Goal: Information Seeking & Learning: Learn about a topic

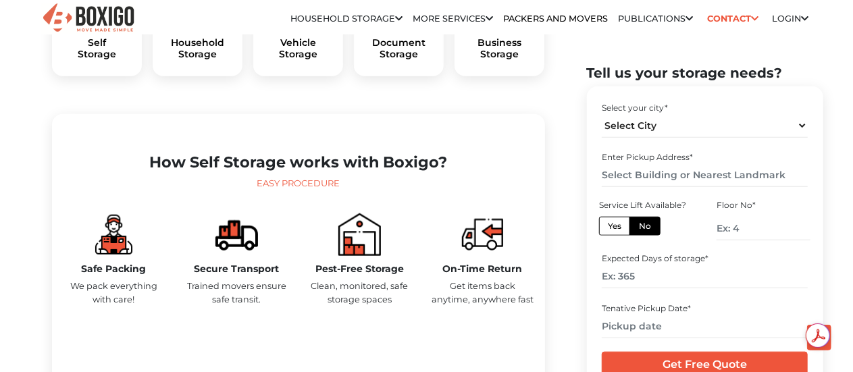
scroll to position [533, 0]
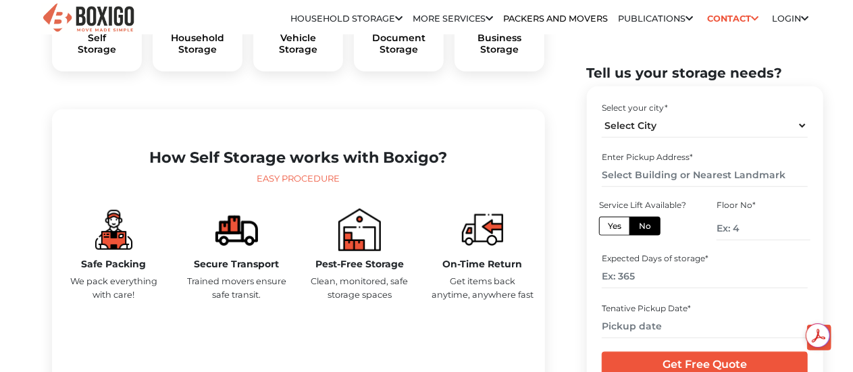
click at [479, 251] on img at bounding box center [482, 230] width 43 height 43
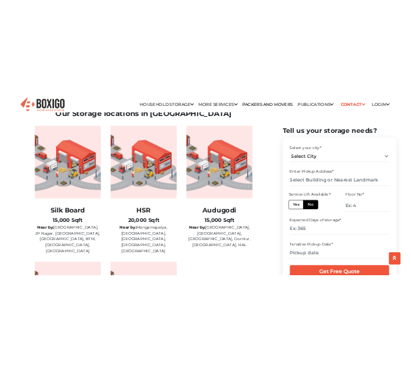
scroll to position [2168, 0]
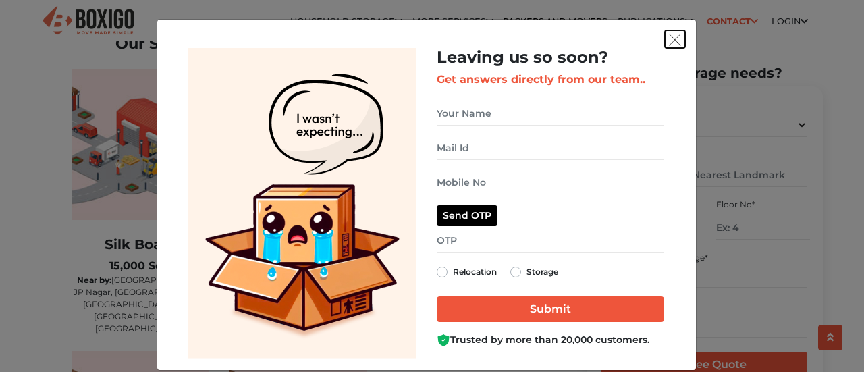
click at [672, 40] on img "get free quote dialog" at bounding box center [675, 40] width 12 height 12
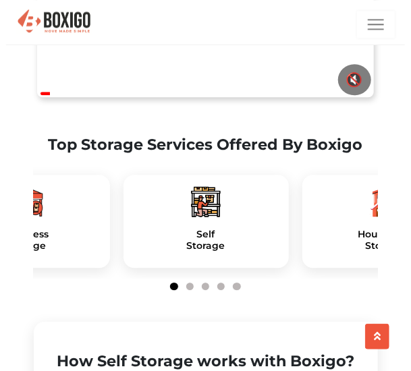
scroll to position [772, 0]
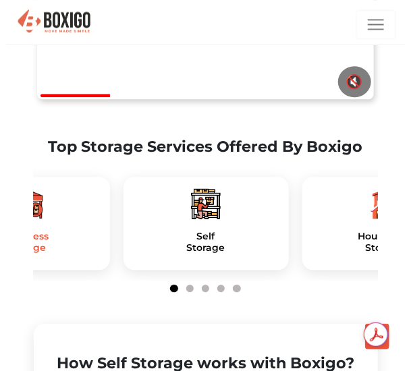
click at [71, 254] on h5 "Business Storage" at bounding box center [27, 242] width 144 height 23
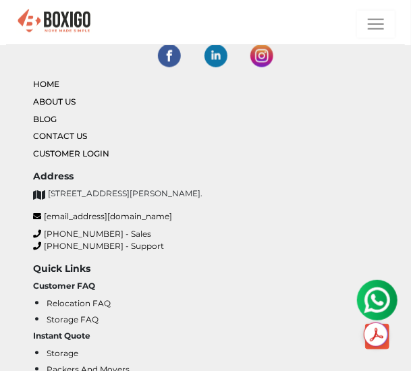
scroll to position [7903, 0]
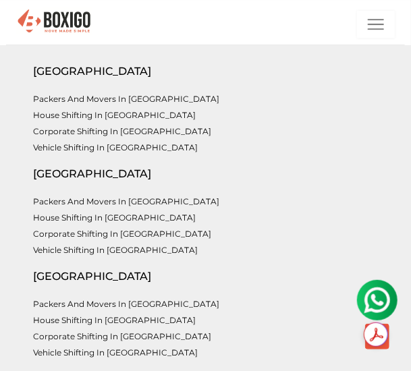
scroll to position [8523, 0]
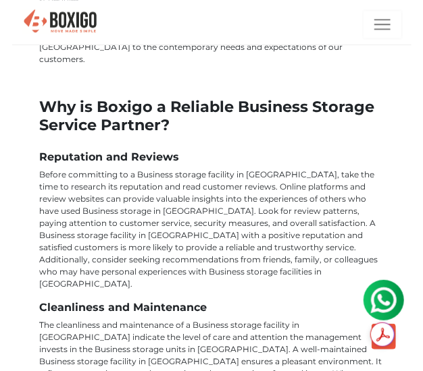
scroll to position [5786, 0]
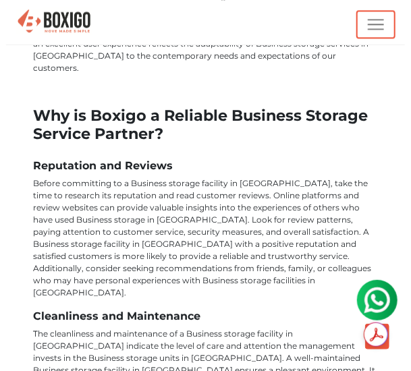
click at [382, 26] on img "button" at bounding box center [376, 24] width 16 height 16
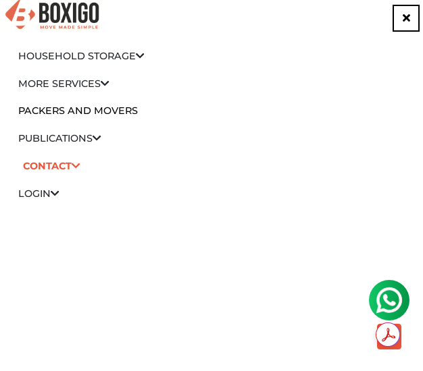
click at [143, 54] on icon at bounding box center [140, 55] width 9 height 9
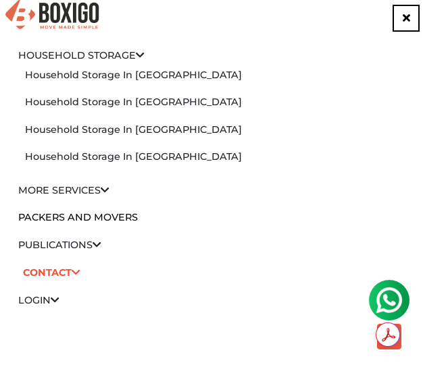
click at [142, 75] on link "Household Storage in [GEOGRAPHIC_DATA]" at bounding box center [133, 75] width 217 height 12
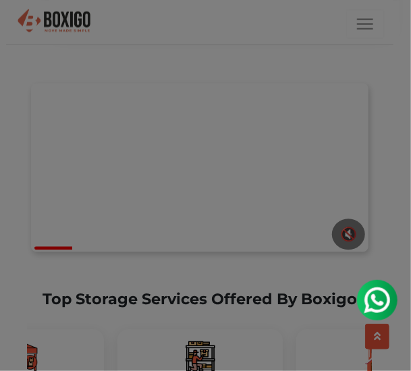
scroll to position [743, 0]
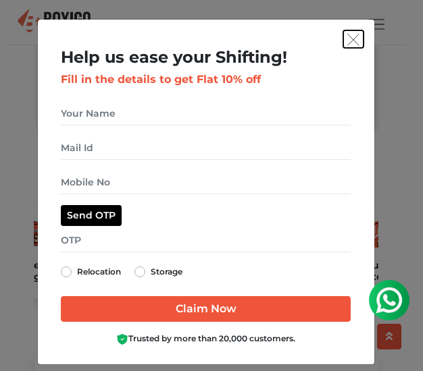
click at [347, 43] on img "get free quote dialog" at bounding box center [353, 40] width 12 height 12
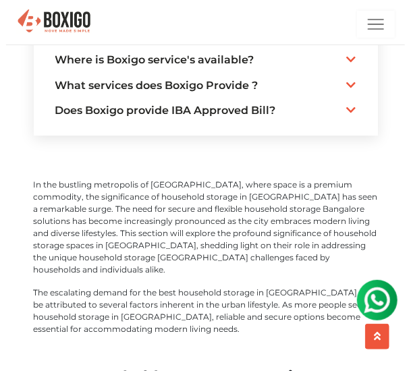
scroll to position [5060, 0]
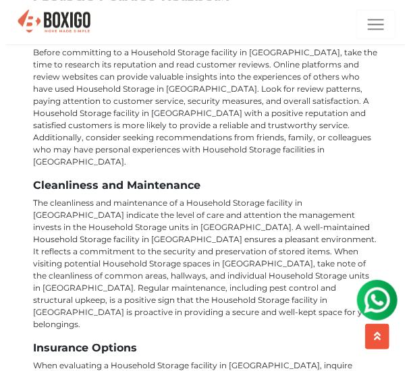
click at [89, 197] on p "The cleanliness and maintenance of a Household Storage facility in Bangalore in…" at bounding box center [206, 264] width 344 height 134
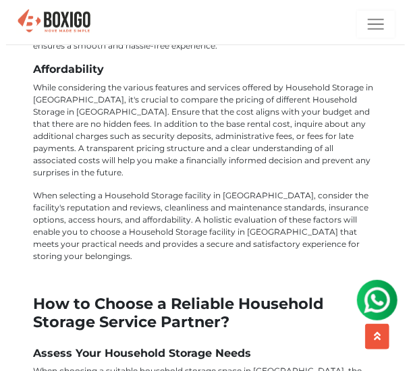
scroll to position [6424, 0]
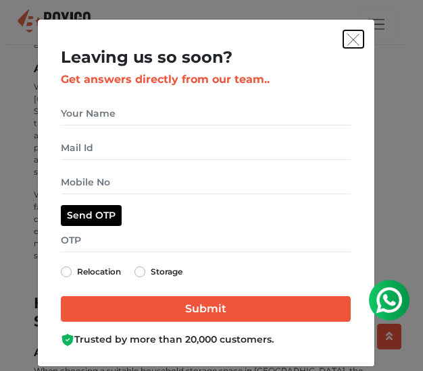
click at [347, 38] on img "get free quote dialog" at bounding box center [353, 40] width 12 height 12
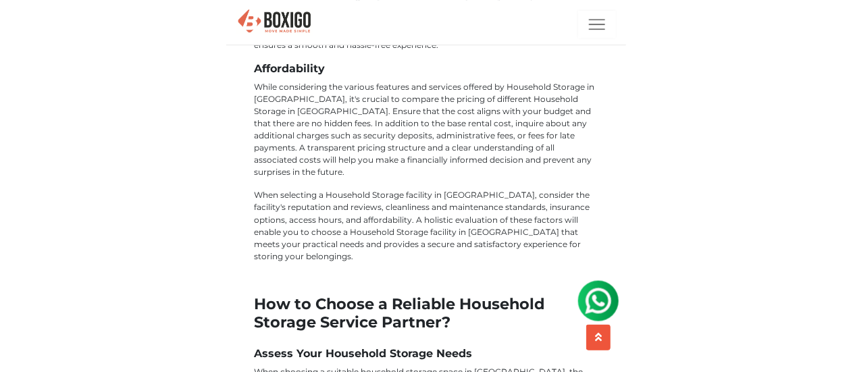
scroll to position [5750, 0]
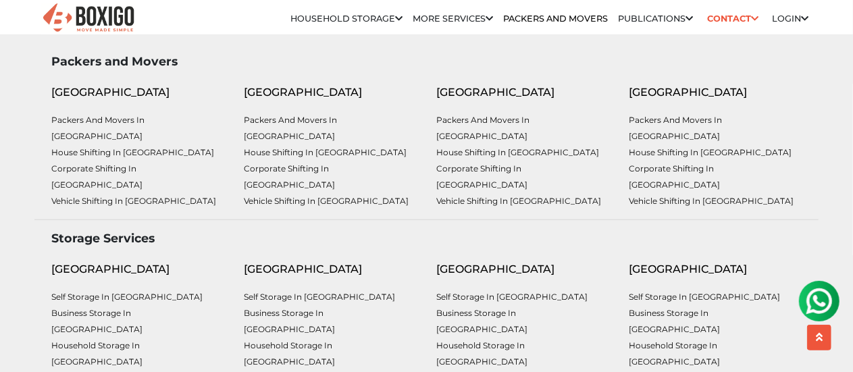
click at [0, 0] on li "Self Storage in [GEOGRAPHIC_DATA]" at bounding box center [0, 0] width 0 height 0
click at [0, 0] on link "Self Storage in [GEOGRAPHIC_DATA]" at bounding box center [0, 0] width 0 height 0
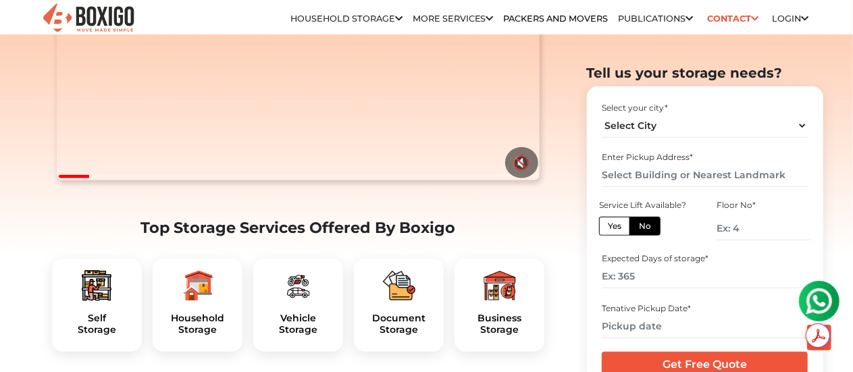
scroll to position [375, 0]
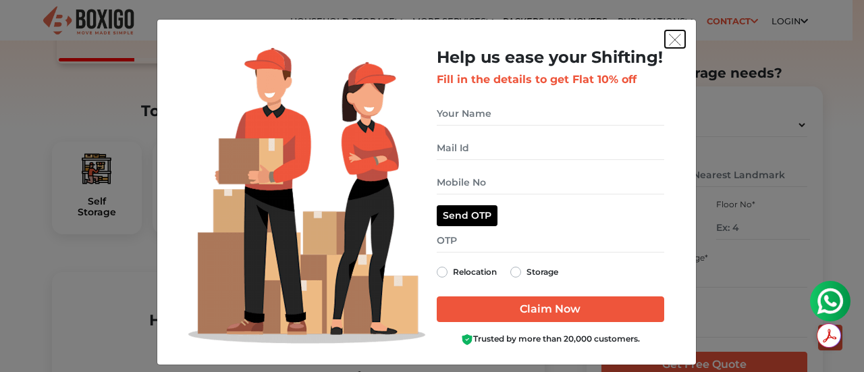
click at [669, 42] on img "get free quote dialog" at bounding box center [675, 40] width 12 height 12
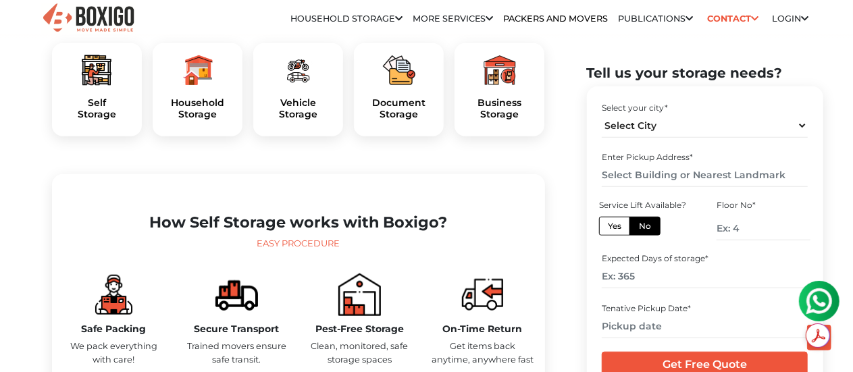
scroll to position [469, 0]
click at [89, 120] on h5 "Self Storage" at bounding box center [97, 108] width 68 height 23
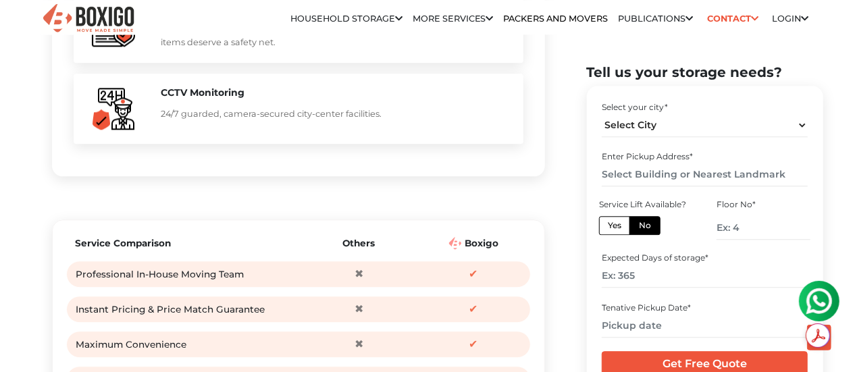
scroll to position [1571, 0]
click at [312, 284] on div "✖" at bounding box center [359, 273] width 108 height 20
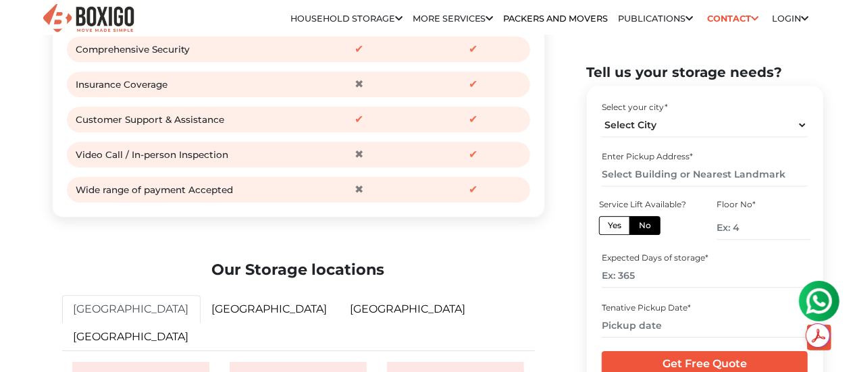
scroll to position [1918, 0]
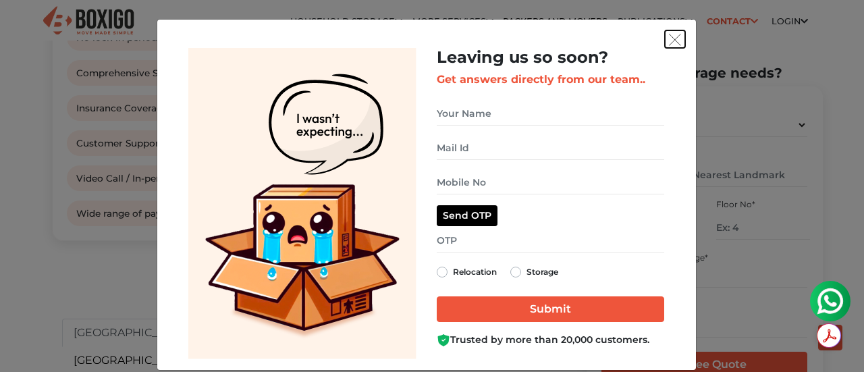
click at [669, 40] on img "get free quote dialog" at bounding box center [675, 40] width 12 height 12
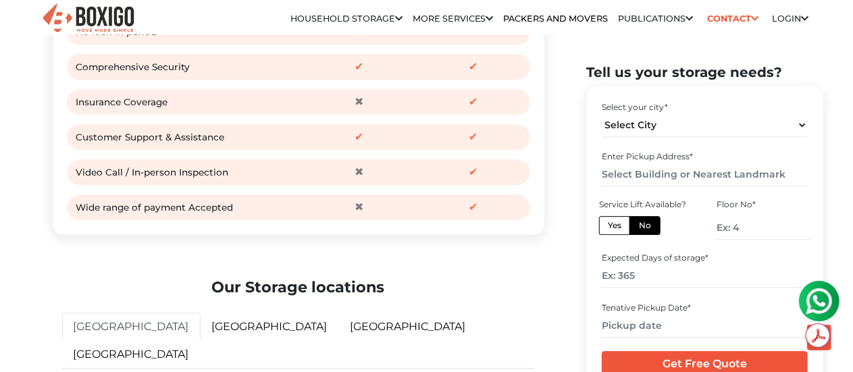
click at [685, 22] on icon at bounding box center [688, 19] width 7 height 9
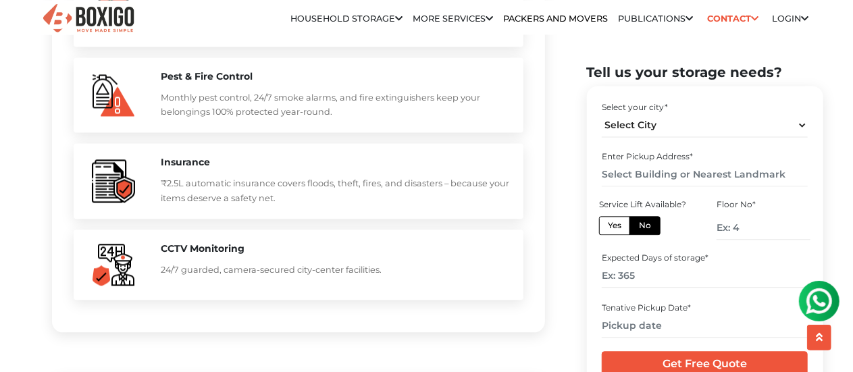
scroll to position [1418, 0]
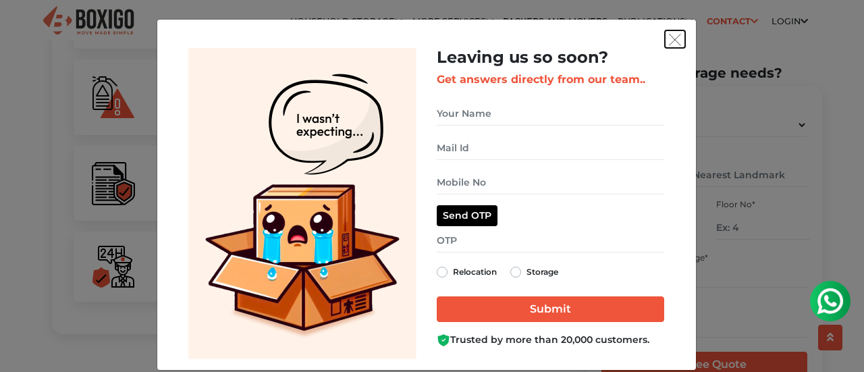
click at [669, 36] on img "get free quote dialog" at bounding box center [675, 40] width 12 height 12
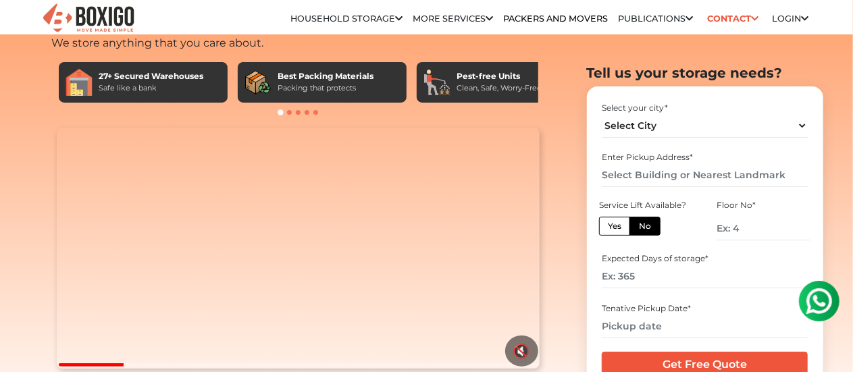
scroll to position [0, 0]
